Goal: Use online tool/utility: Utilize a website feature to perform a specific function

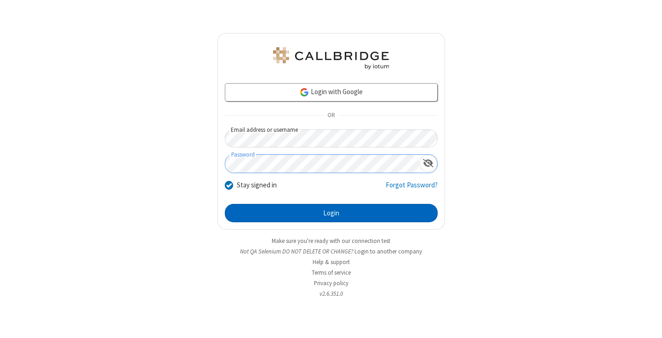
click at [331, 213] on button "Login" at bounding box center [331, 213] width 213 height 18
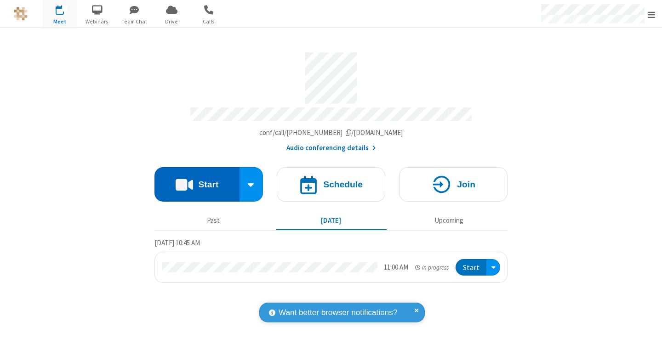
click at [197, 180] on button "Start" at bounding box center [196, 184] width 85 height 34
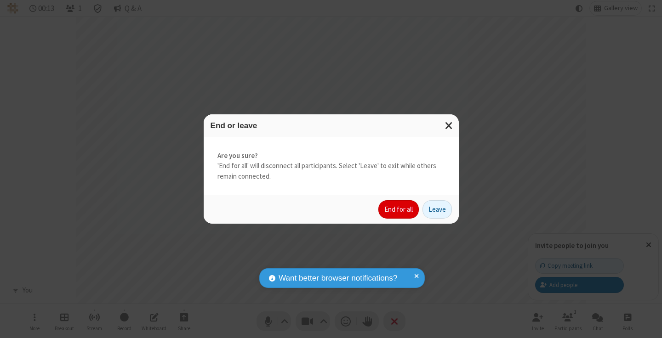
click at [399, 210] on button "End for all" at bounding box center [398, 209] width 40 height 18
